Goal: Task Accomplishment & Management: Complete application form

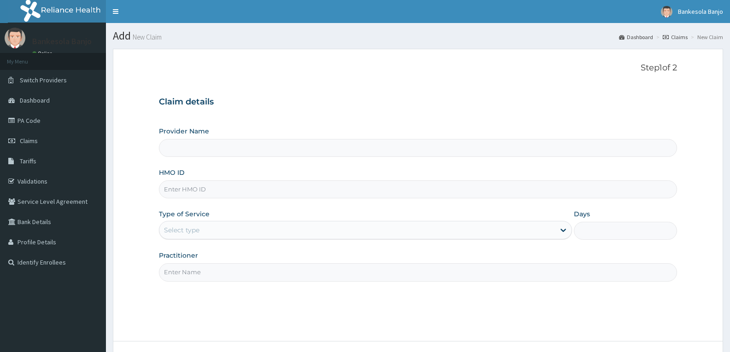
click at [265, 189] on input "HMO ID" at bounding box center [418, 189] width 518 height 18
paste input "ENZ/10010/A"
type input "ENZ/10010/A"
click at [289, 232] on div "Select type" at bounding box center [356, 230] width 395 height 15
click at [233, 187] on input "HMO ID" at bounding box center [418, 189] width 518 height 18
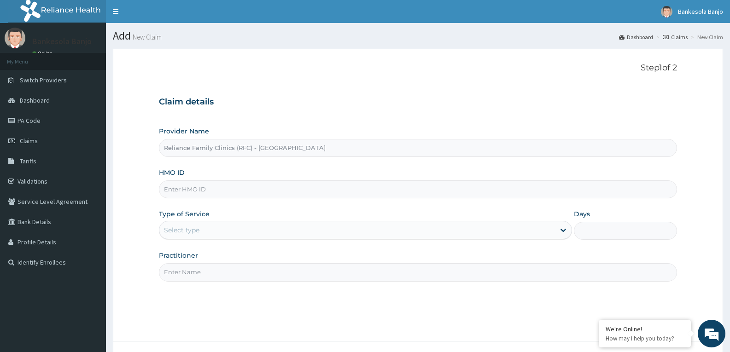
paste input "ENZ/10010/A"
type input "ENZ/10010/A"
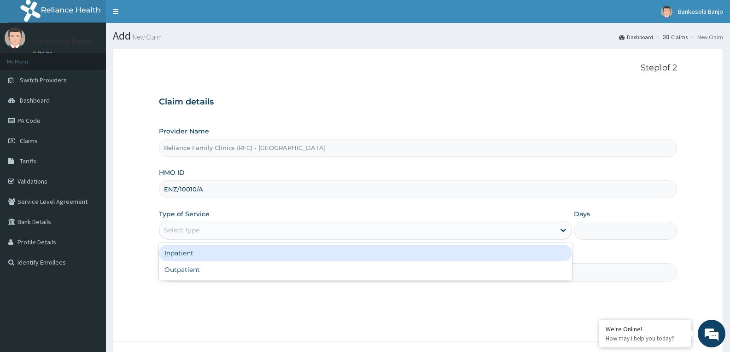
click at [240, 227] on div "Select type" at bounding box center [356, 230] width 395 height 15
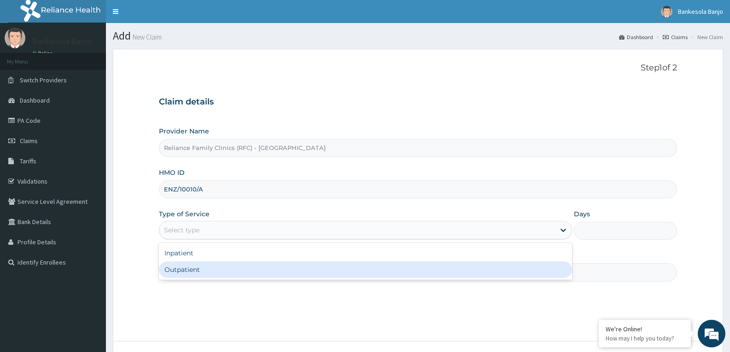
click at [235, 273] on div "Outpatient" at bounding box center [365, 270] width 413 height 17
type input "1"
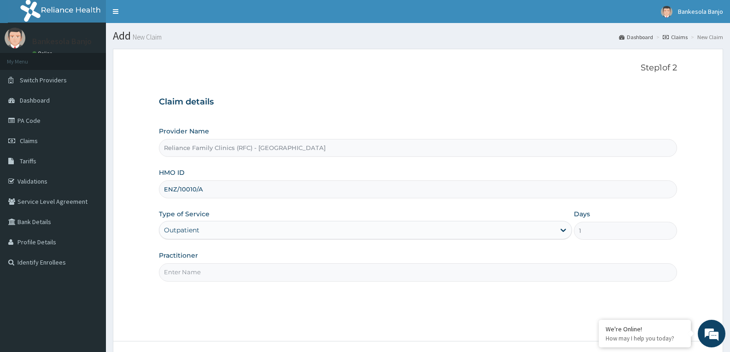
click at [235, 273] on input "Practitioner" at bounding box center [418, 272] width 518 height 18
type input "Dr Farida"
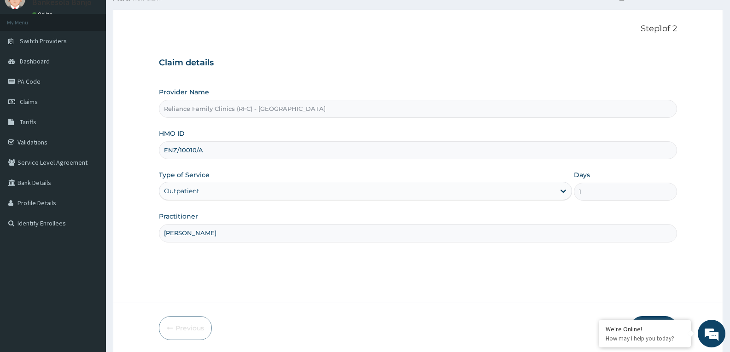
scroll to position [72, 0]
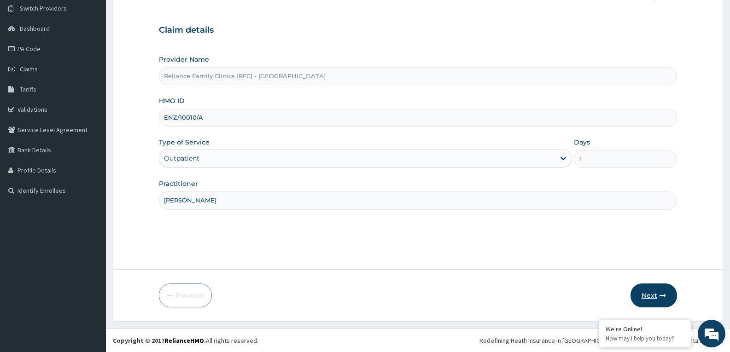
click at [639, 293] on button "Next" at bounding box center [653, 296] width 47 height 24
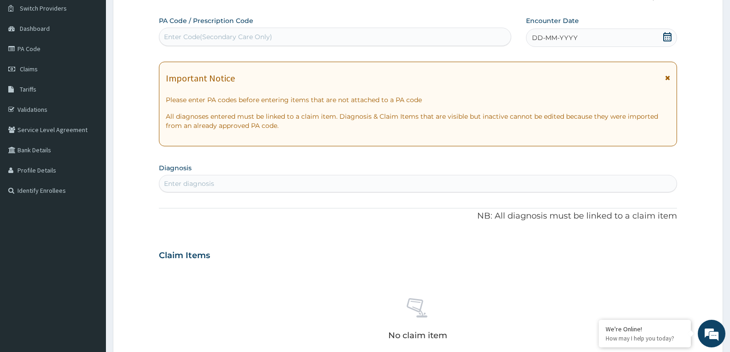
click at [664, 38] on icon at bounding box center [667, 36] width 9 height 9
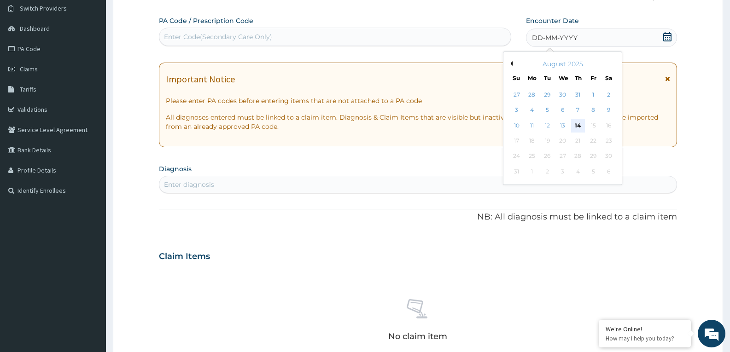
click at [579, 126] on div "14" at bounding box center [578, 126] width 14 height 14
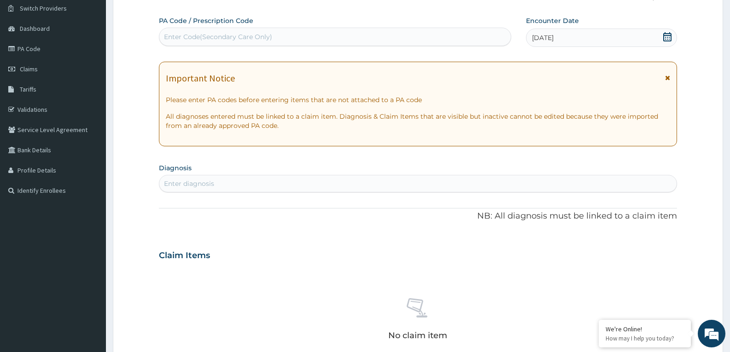
click at [494, 181] on div "Enter diagnosis" at bounding box center [417, 183] width 517 height 15
type input "UPPER RESP"
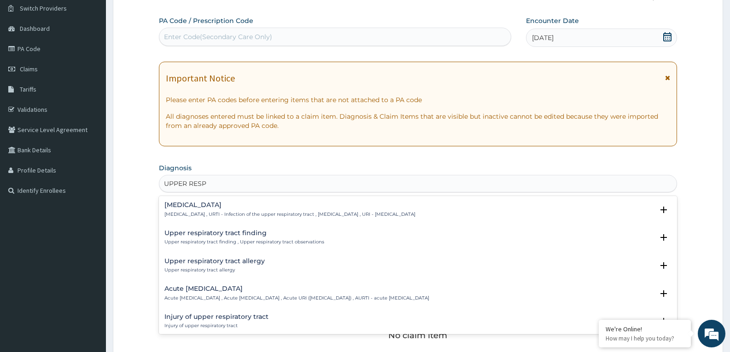
click at [198, 206] on h4 "Upper respiratory infection" at bounding box center [289, 205] width 251 height 7
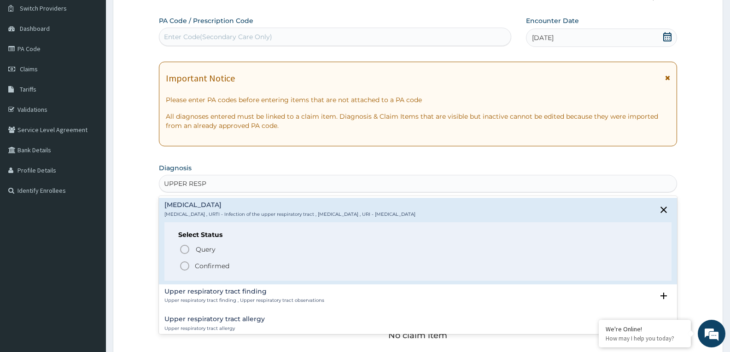
click at [182, 264] on icon "status option filled" at bounding box center [184, 266] width 11 height 11
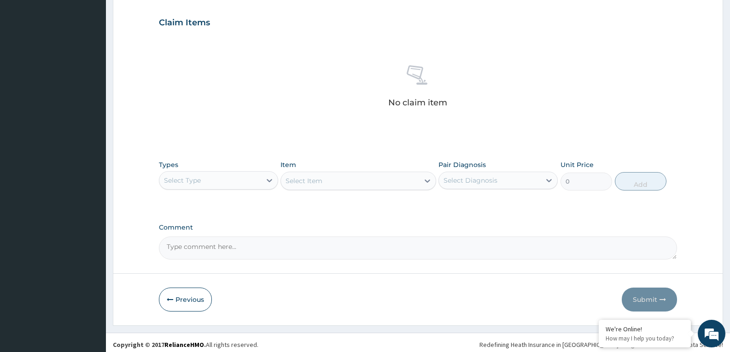
scroll to position [312, 0]
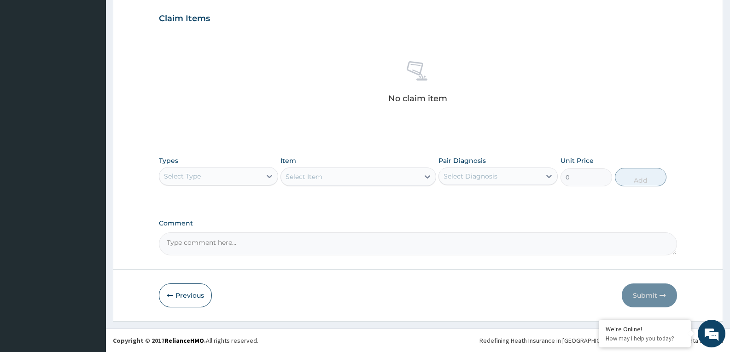
click at [255, 174] on div "Select Type" at bounding box center [210, 176] width 102 height 15
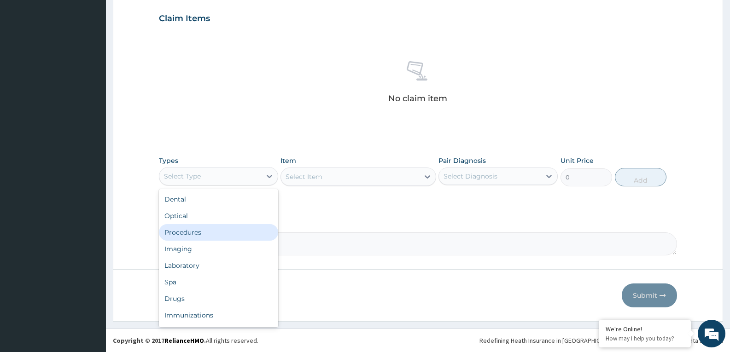
drag, startPoint x: 222, startPoint y: 238, endPoint x: 222, endPoint y: 233, distance: 5.1
click at [222, 238] on div "Procedures" at bounding box center [218, 232] width 119 height 17
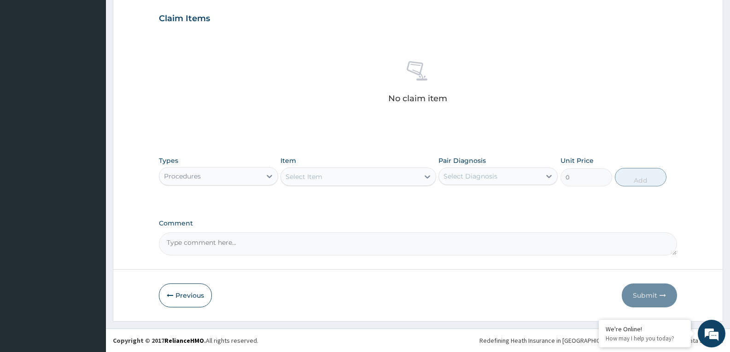
click at [370, 171] on div "Select Item" at bounding box center [350, 176] width 138 height 15
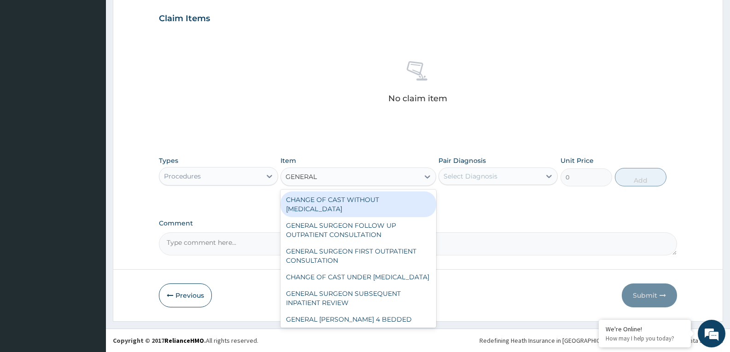
type input "GENERAL P"
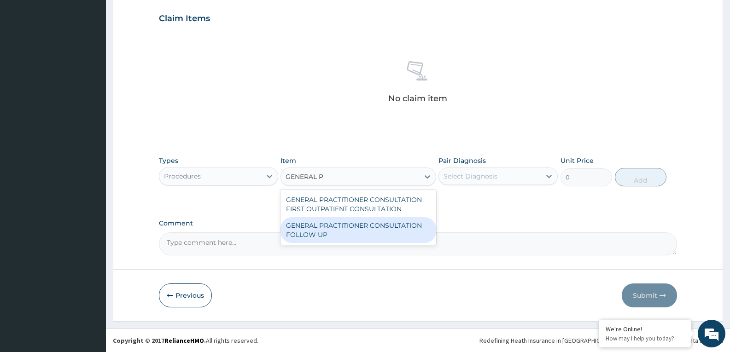
click at [360, 222] on div "GENERAL PRACTITIONER CONSULTATION FOLLOW UP" at bounding box center [357, 230] width 155 height 26
type input "2246.75"
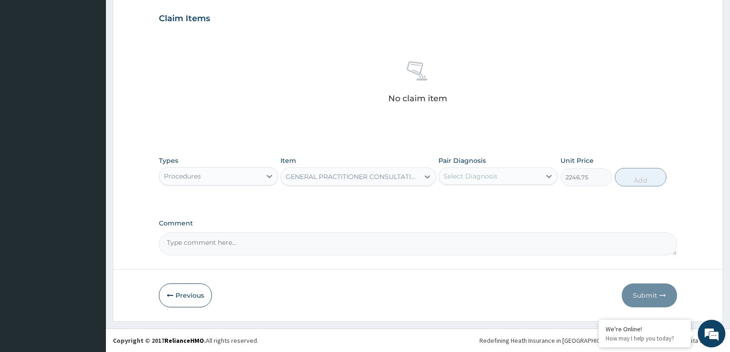
click at [497, 175] on div "Select Diagnosis" at bounding box center [490, 176] width 102 height 15
click at [490, 192] on div "Upper respiratory infection" at bounding box center [497, 200] width 119 height 19
checkbox input "true"
click at [658, 171] on button "Add" at bounding box center [641, 177] width 52 height 18
type input "0"
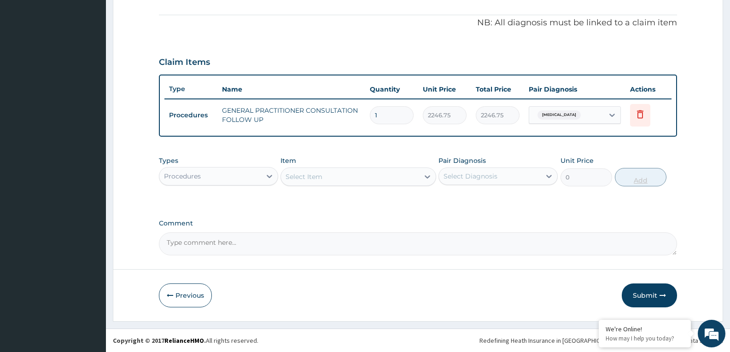
scroll to position [268, 0]
click at [233, 176] on div "Procedures" at bounding box center [210, 176] width 102 height 15
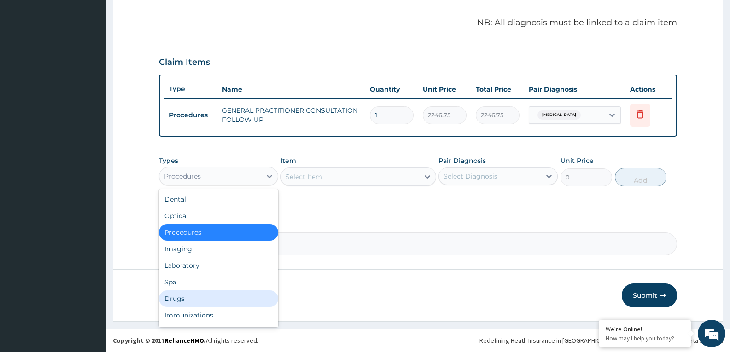
click at [209, 292] on div "Drugs" at bounding box center [218, 299] width 119 height 17
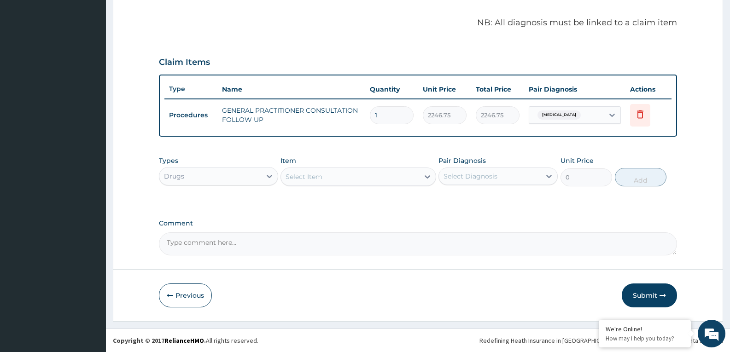
click at [332, 178] on div "Select Item" at bounding box center [350, 176] width 138 height 15
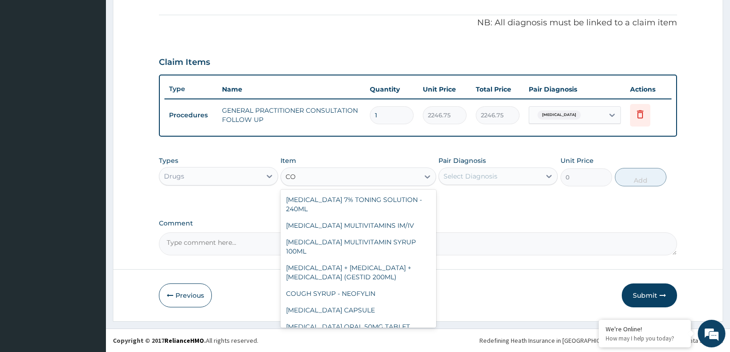
type input "C"
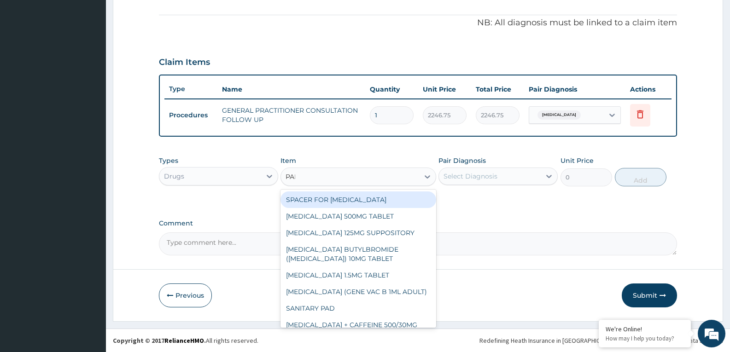
type input "PARA"
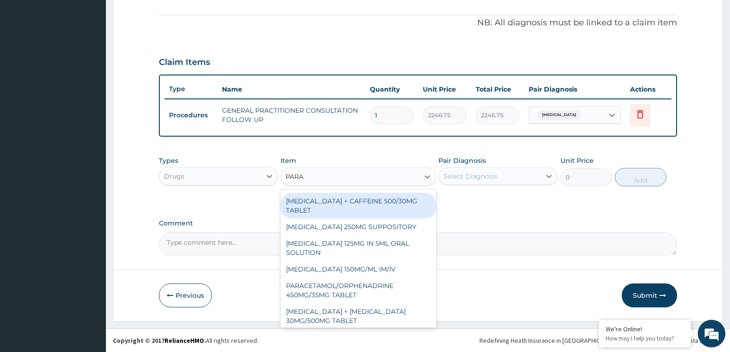
scroll to position [46, 0]
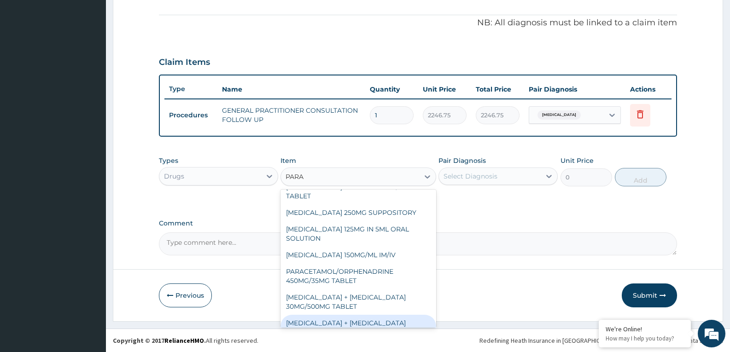
click at [354, 320] on div "PARACETAMOL + CODEINE 8MG/500MG TABLET" at bounding box center [357, 328] width 155 height 26
type input "343.2000122070312"
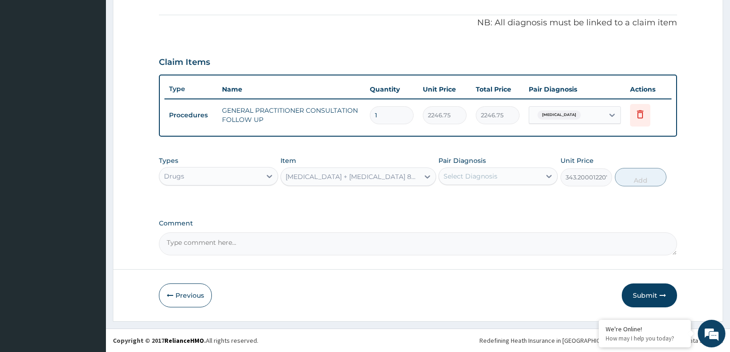
click at [491, 175] on div "Select Diagnosis" at bounding box center [470, 176] width 54 height 9
click at [489, 208] on div "Upper respiratory infection" at bounding box center [497, 200] width 119 height 19
checkbox input "true"
click at [636, 181] on button "Add" at bounding box center [641, 177] width 52 height 18
type input "0"
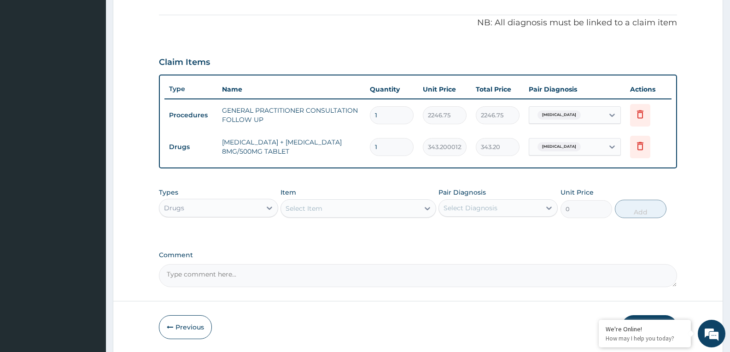
type input "12"
type input "4118.40"
type input "12"
click at [297, 215] on div "Select Item" at bounding box center [350, 208] width 138 height 15
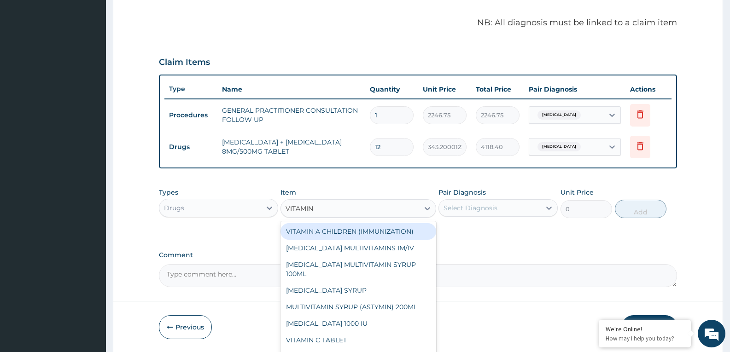
type input "VITAMIN C"
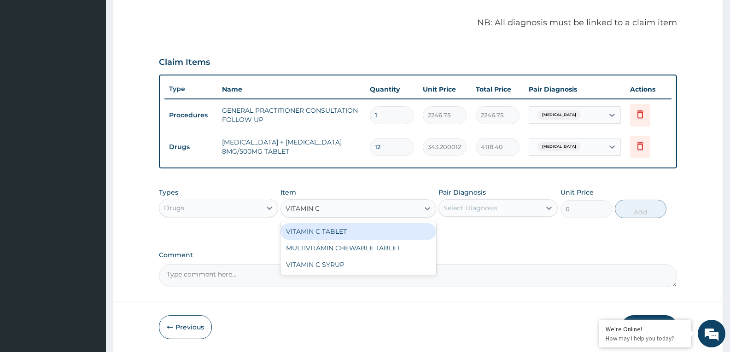
click at [329, 226] on div "VITAMIN C TABLET" at bounding box center [357, 231] width 155 height 17
type input "20"
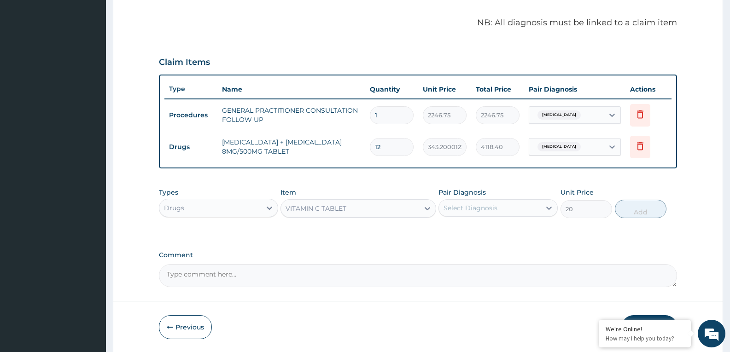
click at [474, 215] on div "Select Diagnosis" at bounding box center [490, 208] width 102 height 15
click at [474, 230] on label "Upper respiratory infection" at bounding box center [481, 230] width 57 height 9
checkbox input "true"
click at [628, 207] on button "Add" at bounding box center [641, 209] width 52 height 18
type input "0"
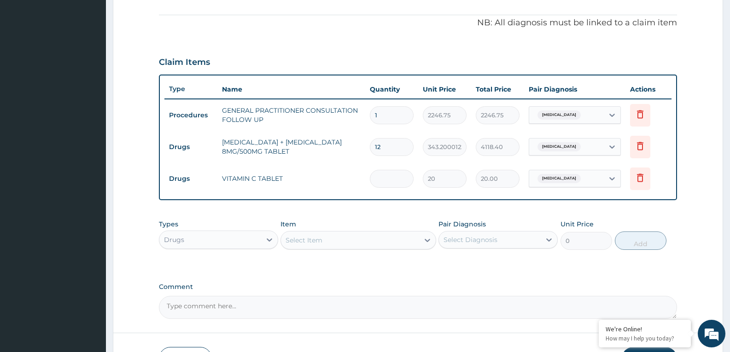
type input "0.00"
type input "3"
type input "60.00"
type input "0.00"
type input "3"
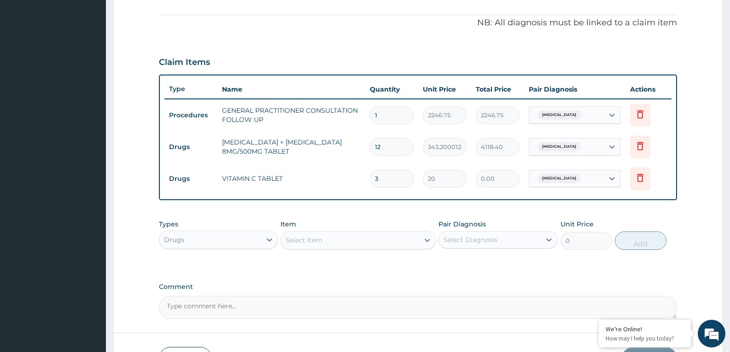
type input "60.00"
type input "30"
type input "600.00"
type input "30"
click at [312, 237] on div "Select Item" at bounding box center [303, 240] width 37 height 9
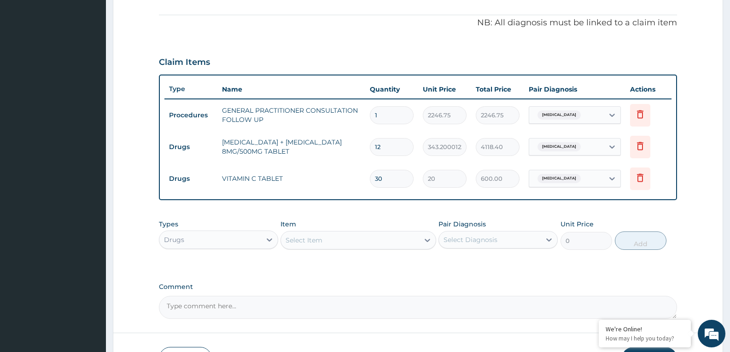
paste input "Cetirizine"
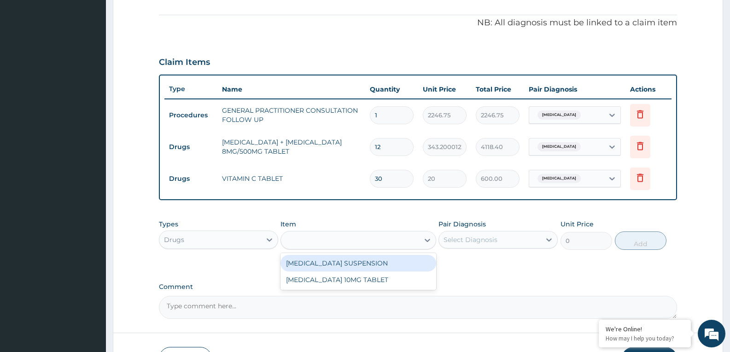
type input "Cetirizine"
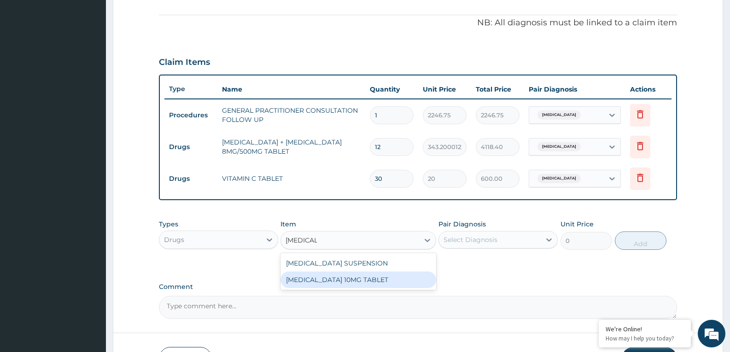
click at [314, 278] on div "CETIRIZINE 10MG TABLET" at bounding box center [357, 280] width 155 height 17
type input "115"
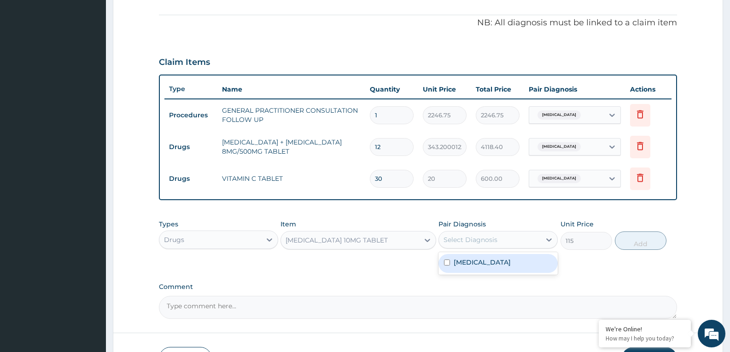
click at [465, 240] on div "Select Diagnosis" at bounding box center [470, 239] width 54 height 9
click at [472, 266] on label "Upper respiratory infection" at bounding box center [481, 262] width 57 height 9
checkbox input "true"
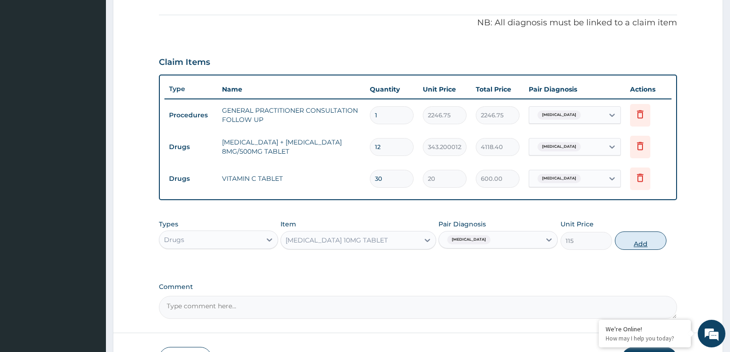
click at [638, 238] on button "Add" at bounding box center [641, 241] width 52 height 18
type input "0"
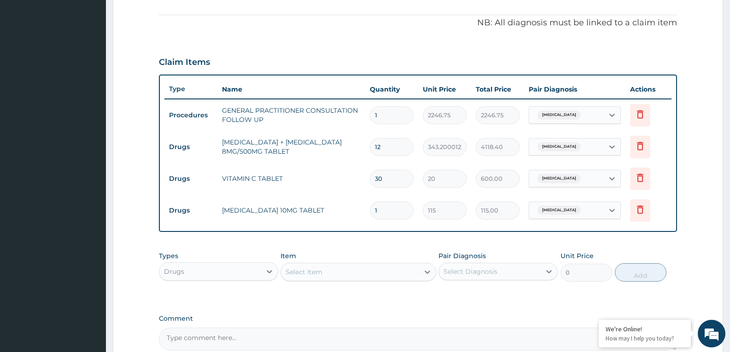
type input "0.00"
type input "5"
type input "575.00"
type input "5"
click at [337, 263] on div "Select Item" at bounding box center [357, 272] width 155 height 18
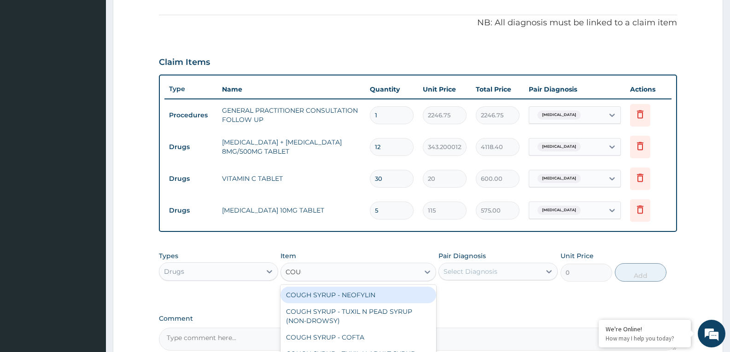
type input "COUGH"
click at [328, 290] on div "COUGH SYRUP - NEOFYLIN" at bounding box center [357, 295] width 155 height 17
type input "2000"
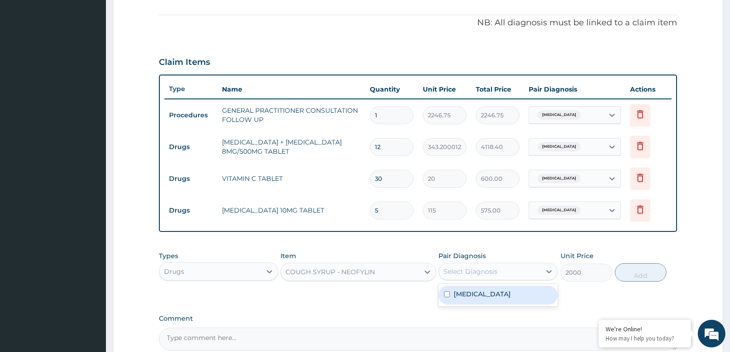
click at [469, 273] on div "Select Diagnosis" at bounding box center [470, 271] width 54 height 9
click at [470, 294] on label "Upper respiratory infection" at bounding box center [481, 294] width 57 height 9
checkbox input "true"
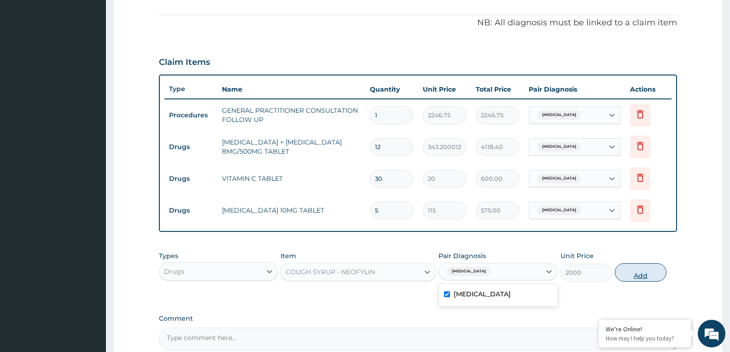
click at [642, 276] on button "Add" at bounding box center [641, 272] width 52 height 18
type input "0"
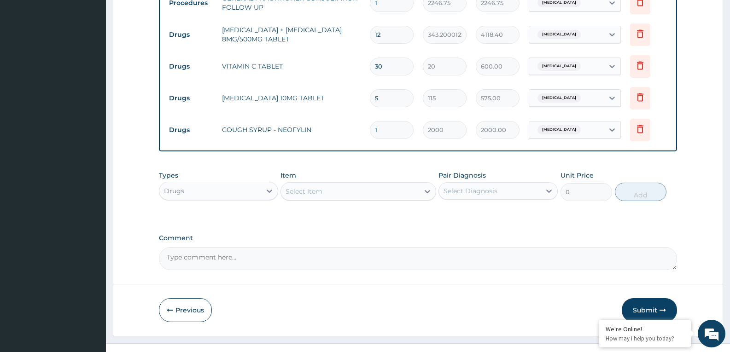
scroll to position [395, 0]
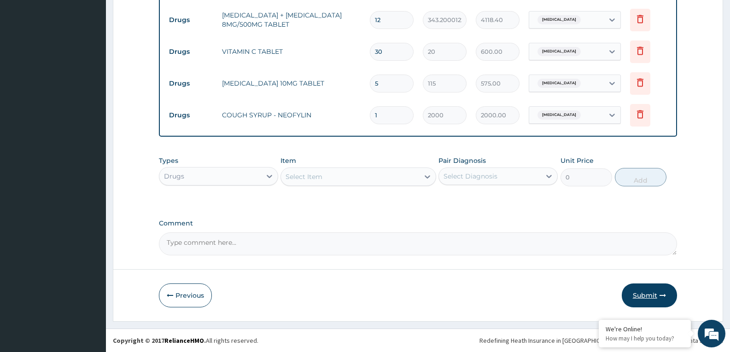
click at [657, 301] on button "Submit" at bounding box center [649, 296] width 55 height 24
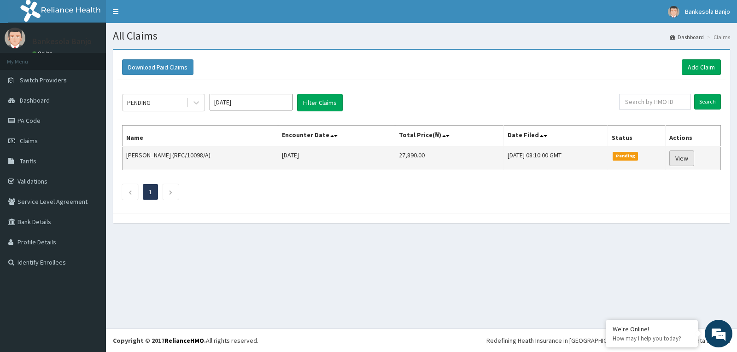
click at [693, 158] on link "View" at bounding box center [681, 159] width 25 height 16
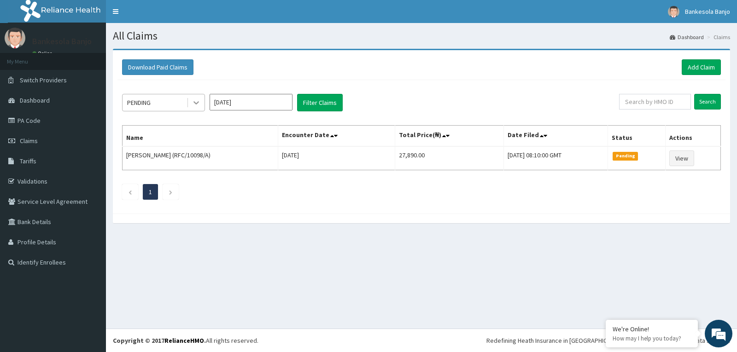
click at [196, 103] on icon at bounding box center [196, 103] width 6 height 3
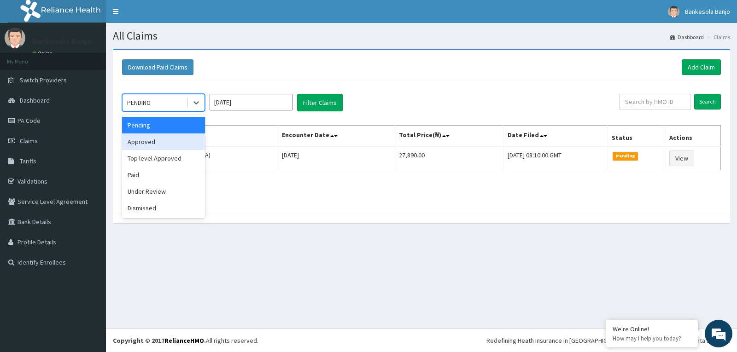
click at [174, 141] on div "Approved" at bounding box center [163, 142] width 83 height 17
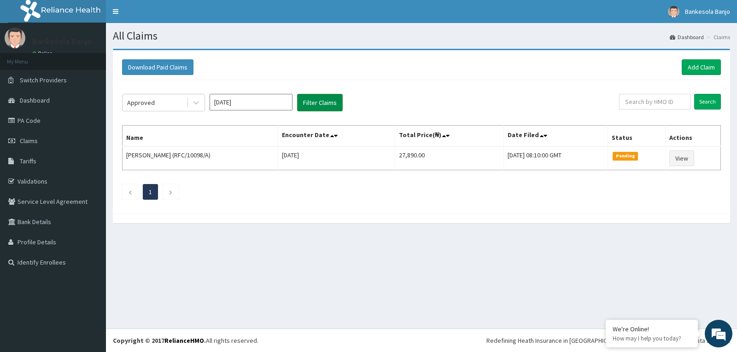
click at [301, 105] on button "Filter Claims" at bounding box center [320, 102] width 46 height 17
